Goal: Task Accomplishment & Management: Manage account settings

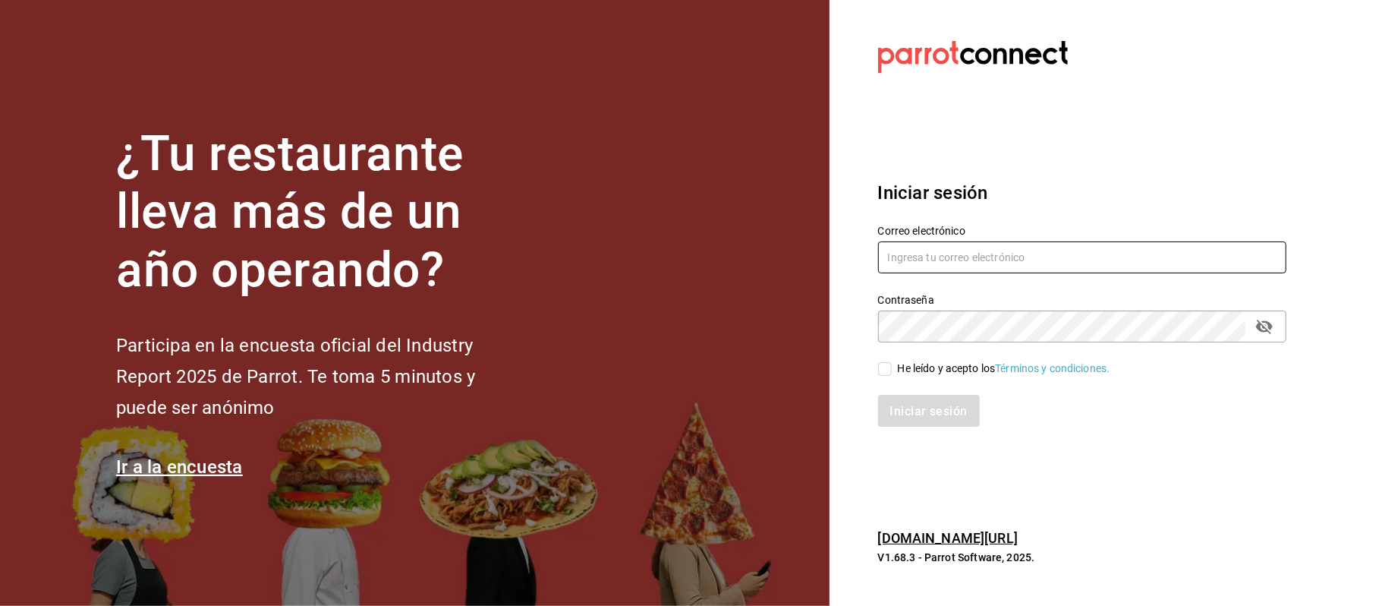
type input "compras@babero.mx"
click at [890, 368] on input "He leído y acepto los Términos y condiciones." at bounding box center [885, 369] width 14 height 14
checkbox input "true"
click at [915, 402] on button "Iniciar sesión" at bounding box center [929, 411] width 103 height 32
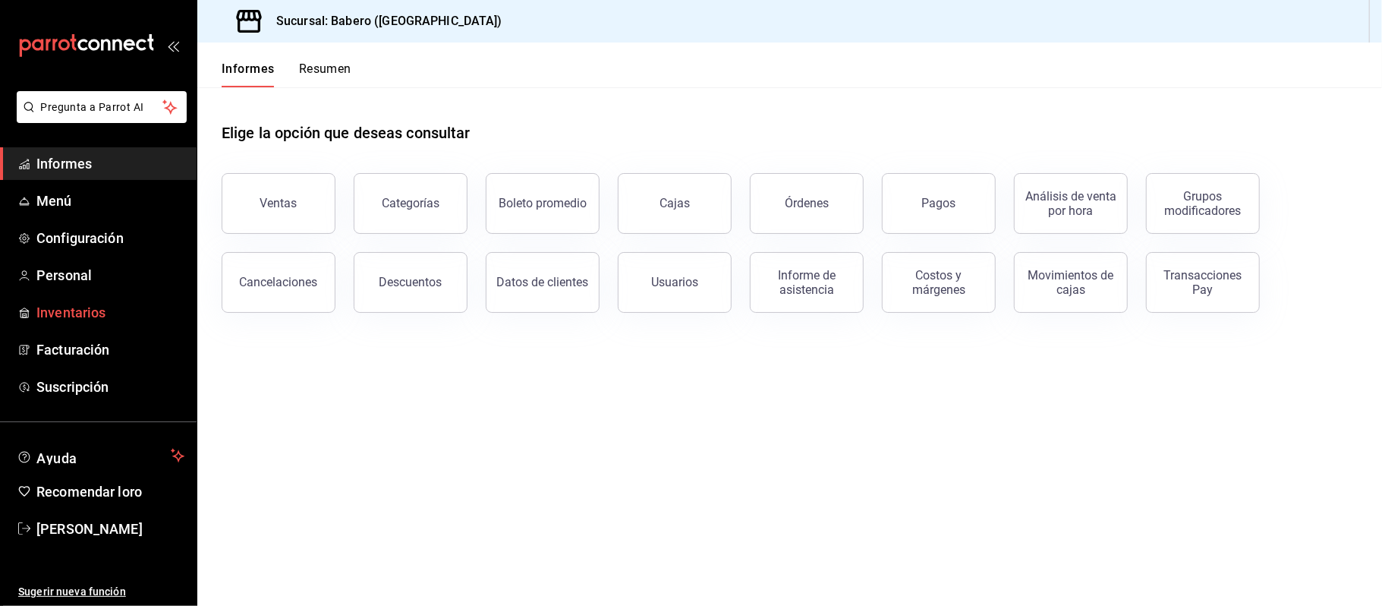
click at [548, 414] on main "Elige la opción que deseas consultar Ventas Categorías Boleto promedio Cajas Ór…" at bounding box center [789, 346] width 1185 height 518
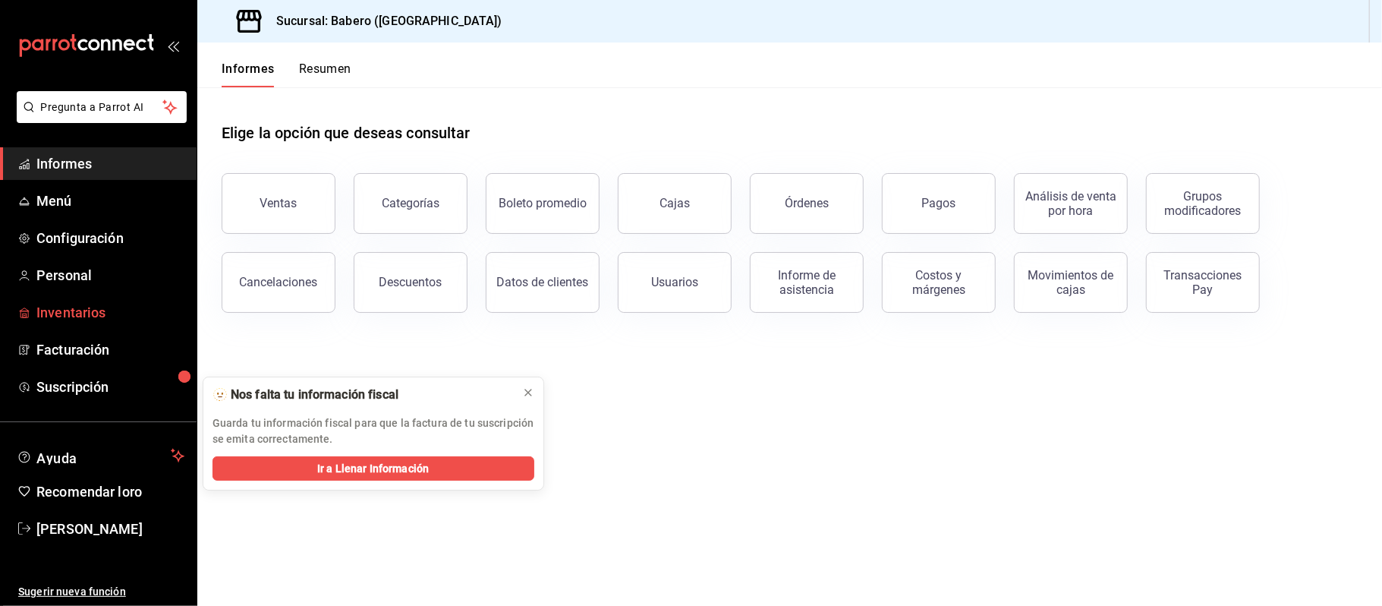
click at [47, 308] on font "Inventarios" at bounding box center [70, 312] width 69 height 16
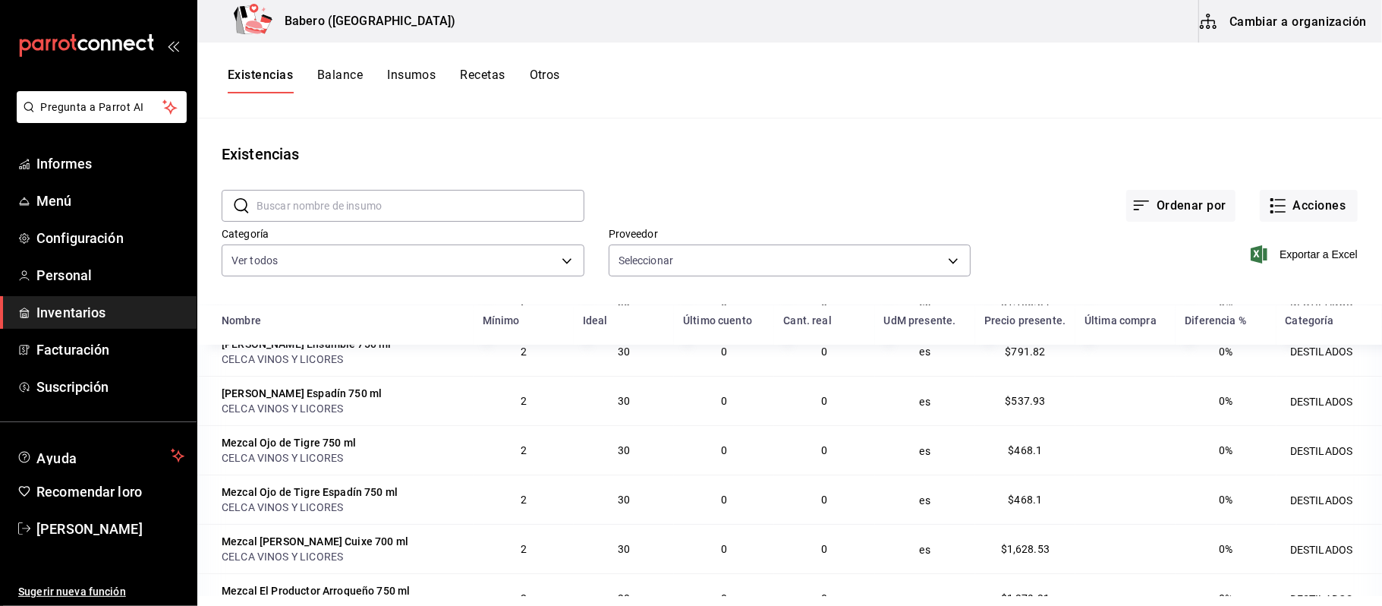
scroll to position [101, 0]
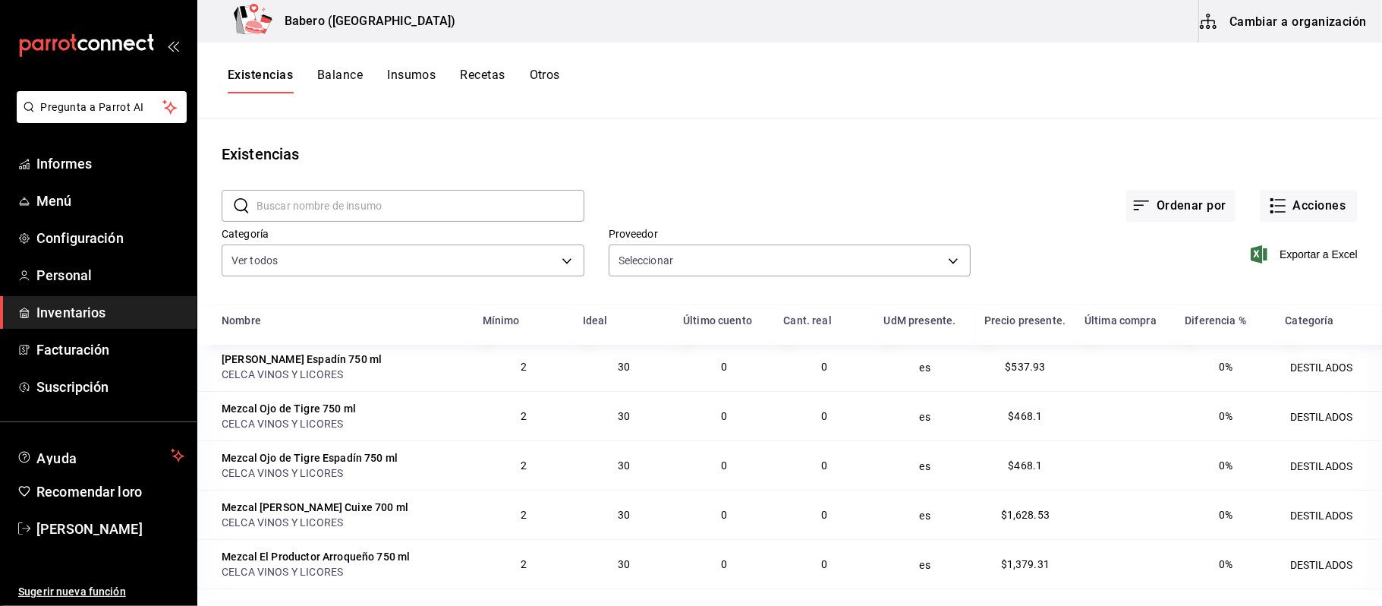
click at [417, 79] on font "Insumos" at bounding box center [411, 75] width 49 height 14
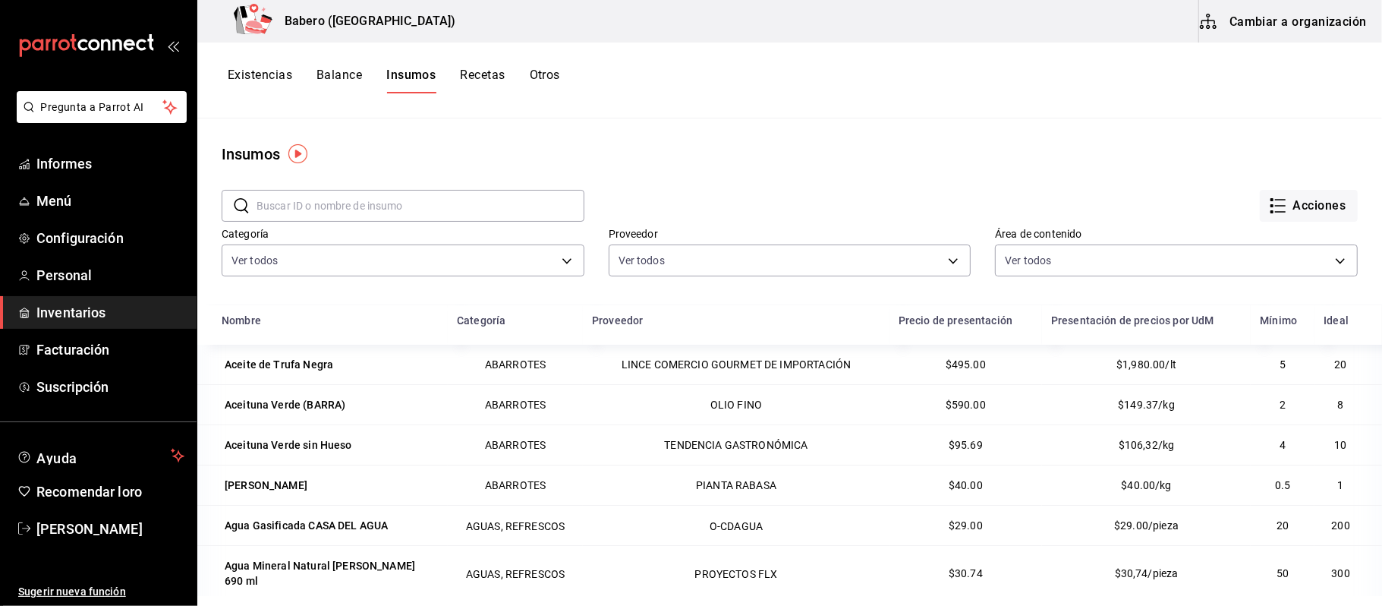
click at [1291, 16] on font "Cambiar a organización" at bounding box center [1298, 21] width 137 height 14
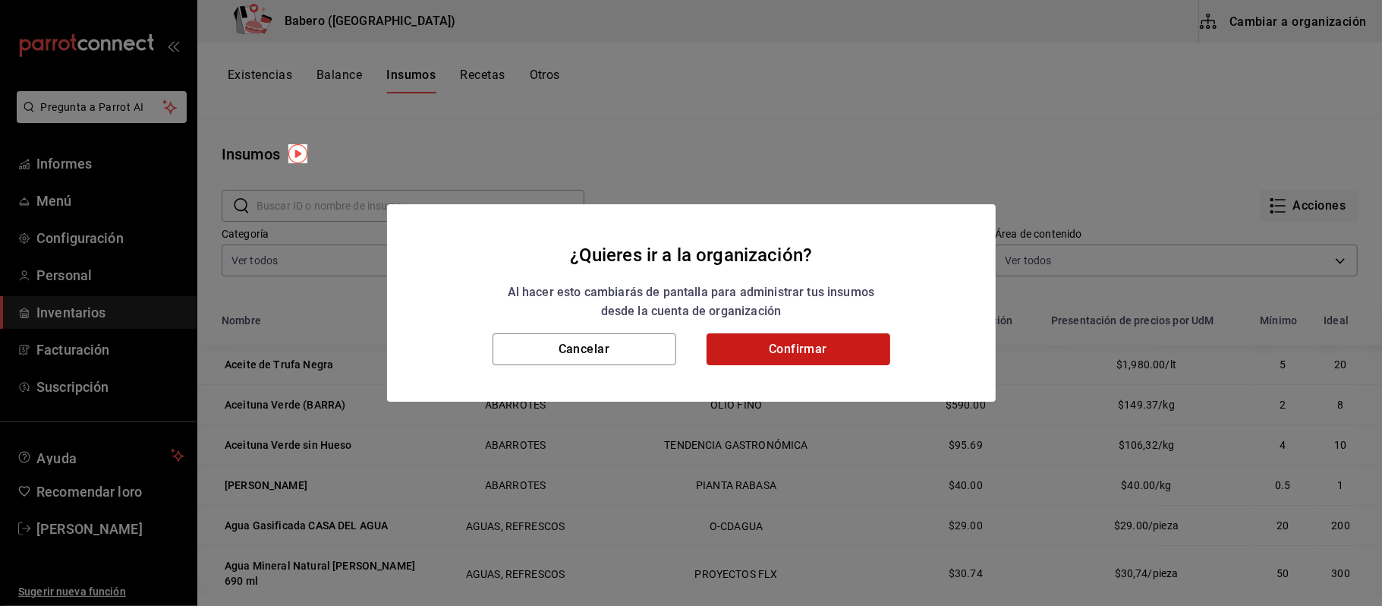
click at [843, 350] on button "Confirmar" at bounding box center [799, 349] width 184 height 32
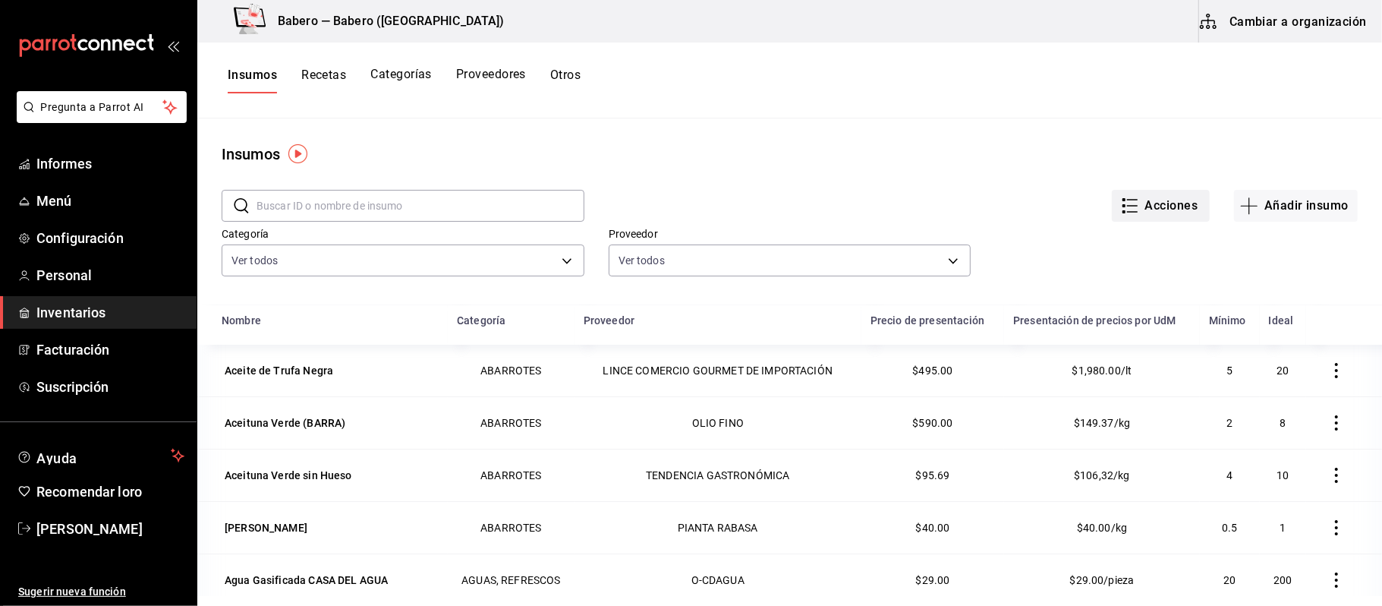
click at [1149, 204] on font "Acciones" at bounding box center [1172, 205] width 53 height 14
click at [381, 195] on div at bounding box center [691, 303] width 1382 height 606
click at [380, 205] on input "text" at bounding box center [421, 206] width 328 height 30
click at [375, 205] on input "text" at bounding box center [421, 206] width 328 height 30
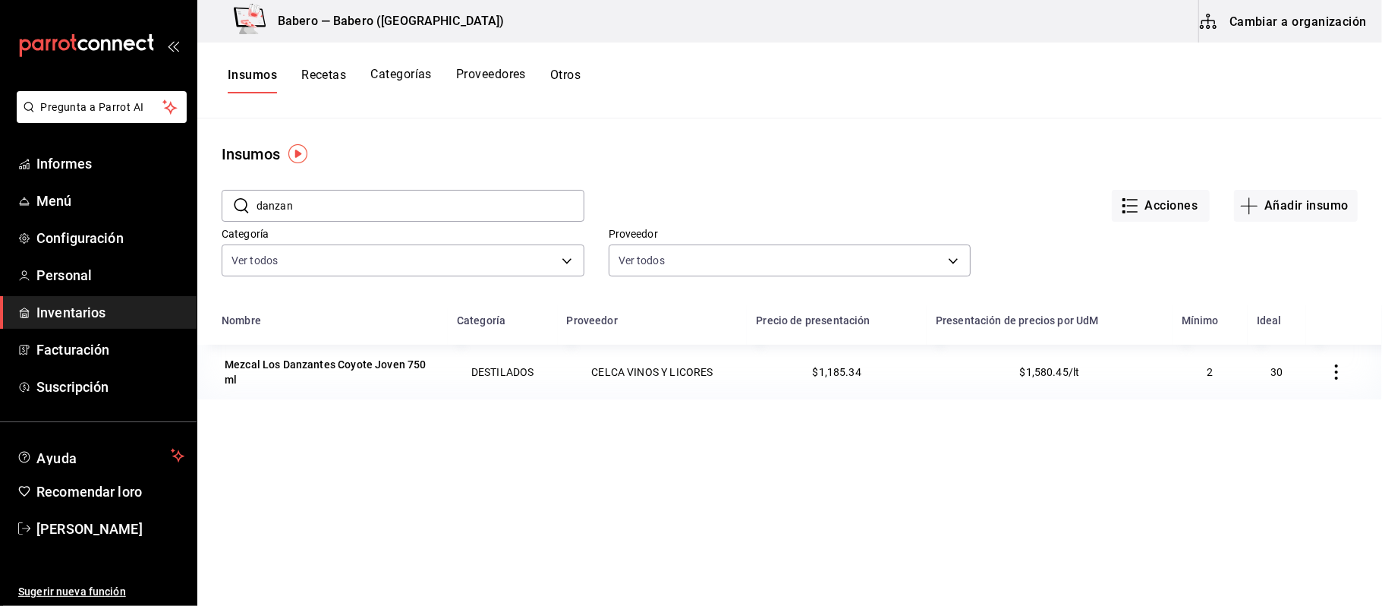
type input "danzan"
